Goal: Find specific page/section: Find specific page/section

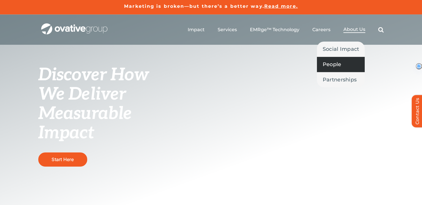
click at [337, 66] on span "People" at bounding box center [332, 64] width 19 height 8
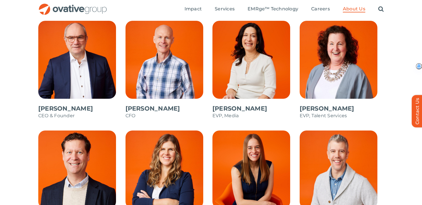
scroll to position [507, 0]
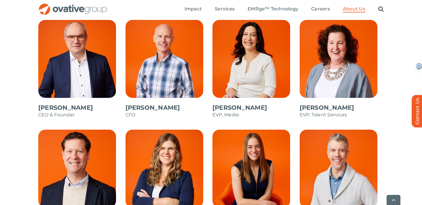
click at [69, 64] on span at bounding box center [80, 72] width 84 height 104
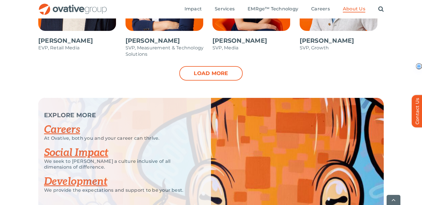
scroll to position [684, 0]
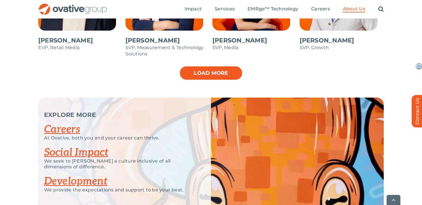
click at [218, 66] on link "Load more" at bounding box center [210, 73] width 63 height 14
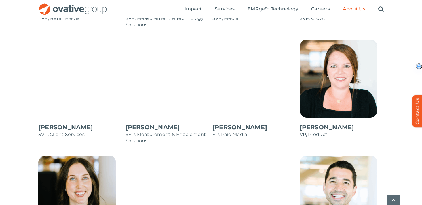
scroll to position [726, 0]
